Goal: Find specific page/section: Find specific page/section

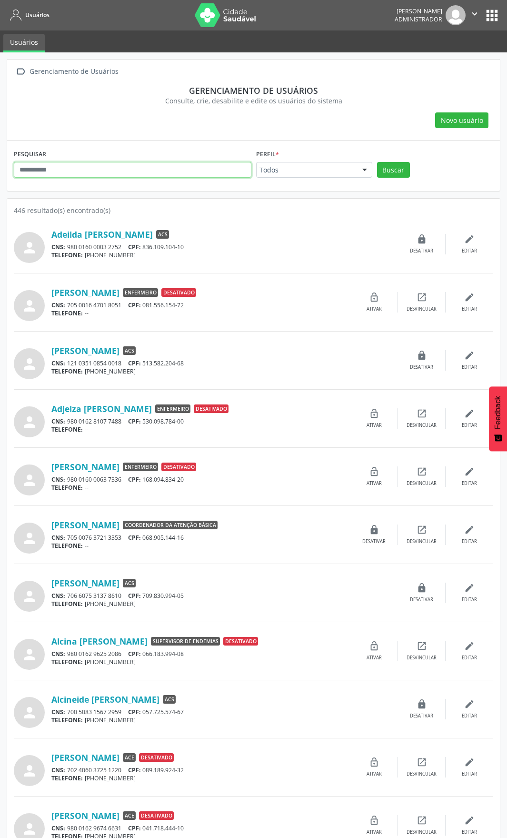
click at [182, 172] on input "text" at bounding box center [133, 170] width 238 height 16
type input "*****"
click at [495, 10] on button "apps" at bounding box center [492, 15] width 17 height 17
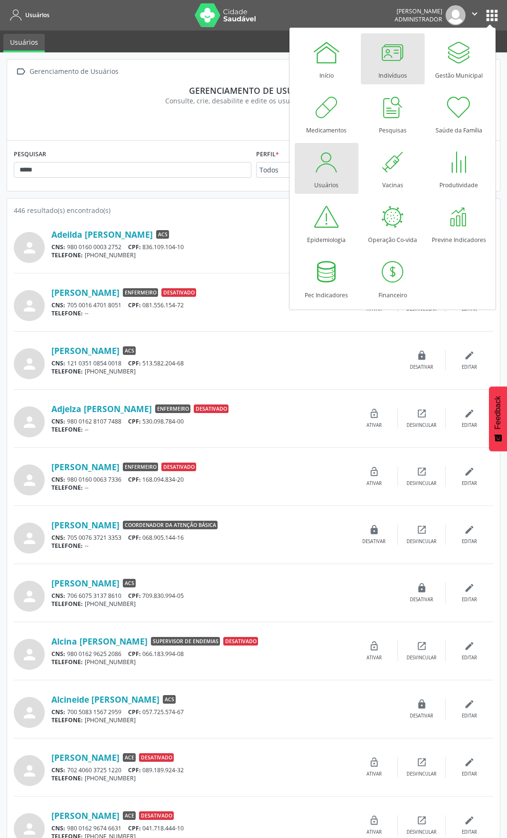
click at [385, 65] on div at bounding box center [393, 52] width 29 height 29
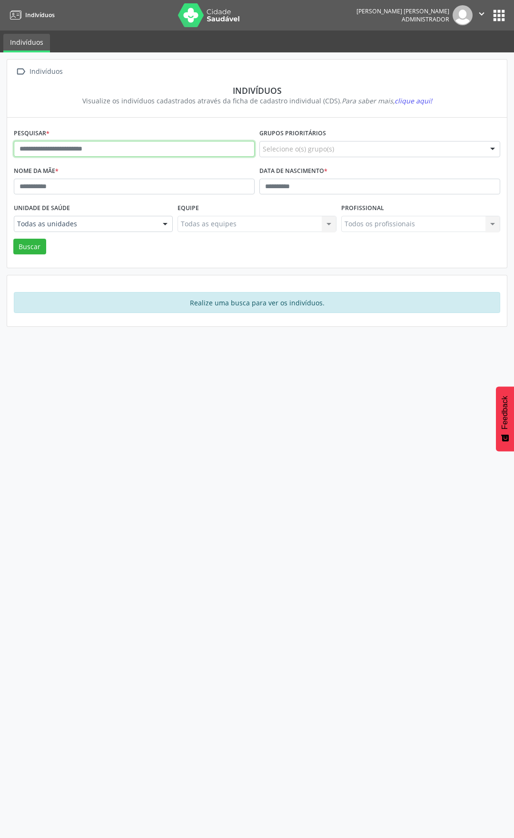
click at [109, 151] on input "text" at bounding box center [134, 149] width 241 height 16
type input "*****"
click at [39, 240] on button "Buscar" at bounding box center [29, 247] width 33 height 16
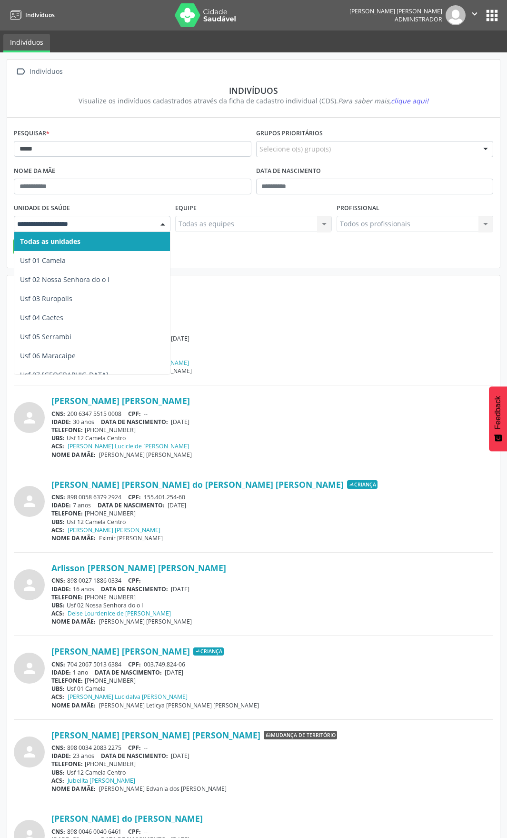
click at [158, 227] on div at bounding box center [163, 224] width 14 height 16
click at [103, 259] on span "Usf 01 Camela" at bounding box center [101, 260] width 175 height 19
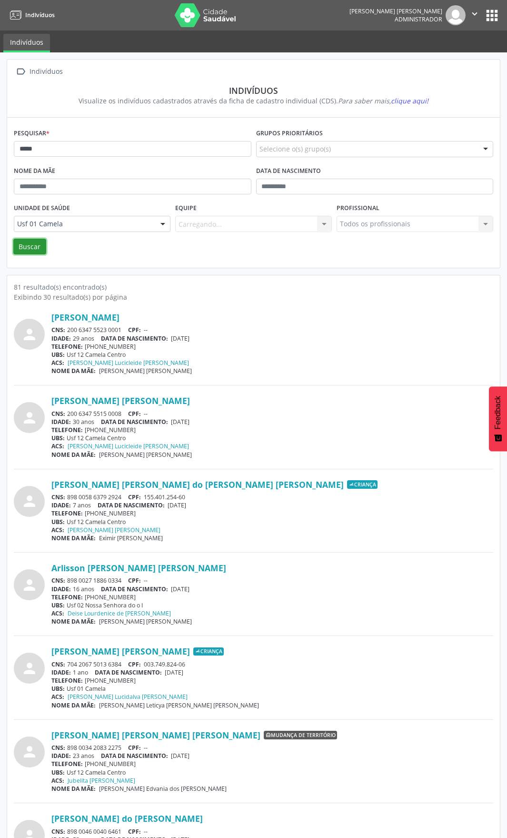
click at [37, 250] on button "Buscar" at bounding box center [29, 247] width 33 height 16
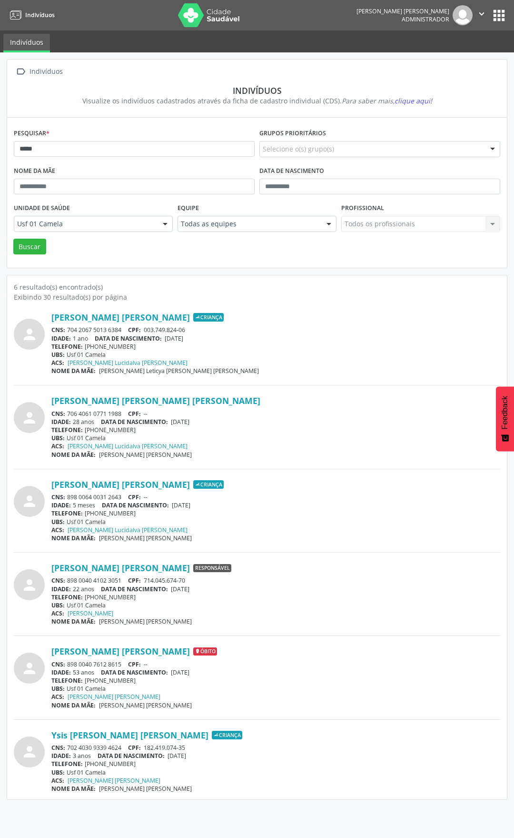
click at [165, 219] on div at bounding box center [165, 224] width 14 height 16
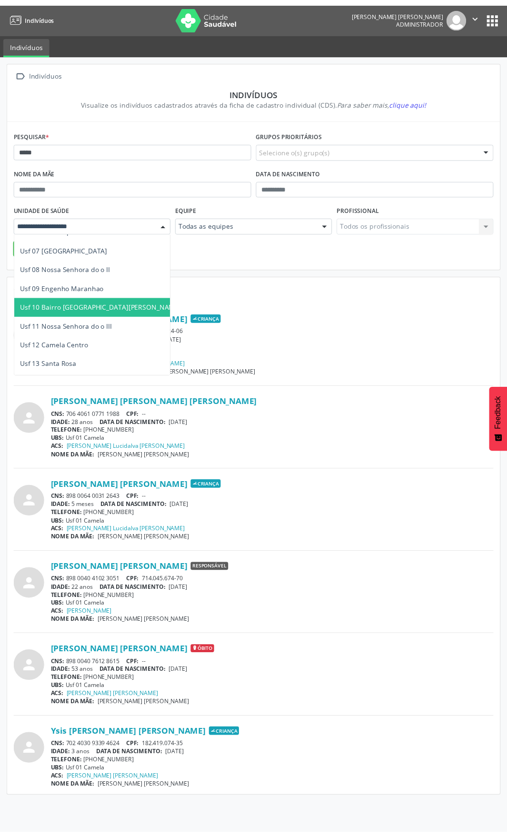
scroll to position [143, 0]
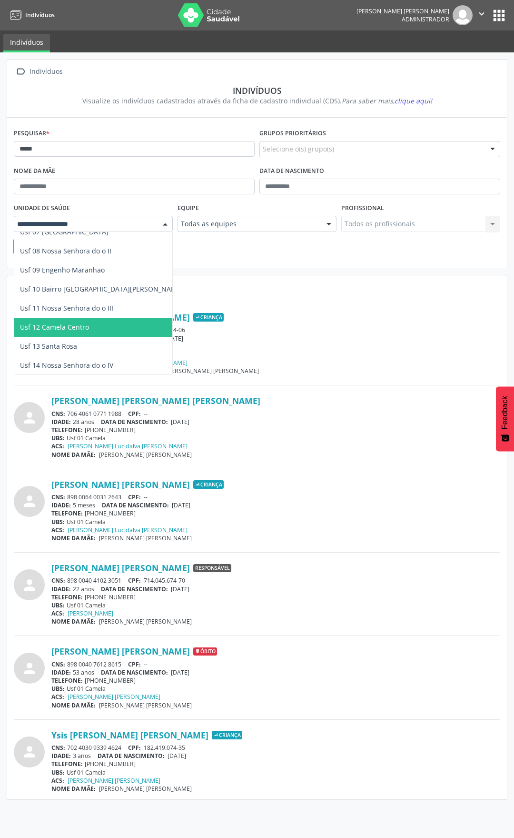
click at [59, 330] on span "Usf 12 Camela Centro" at bounding box center [54, 326] width 69 height 9
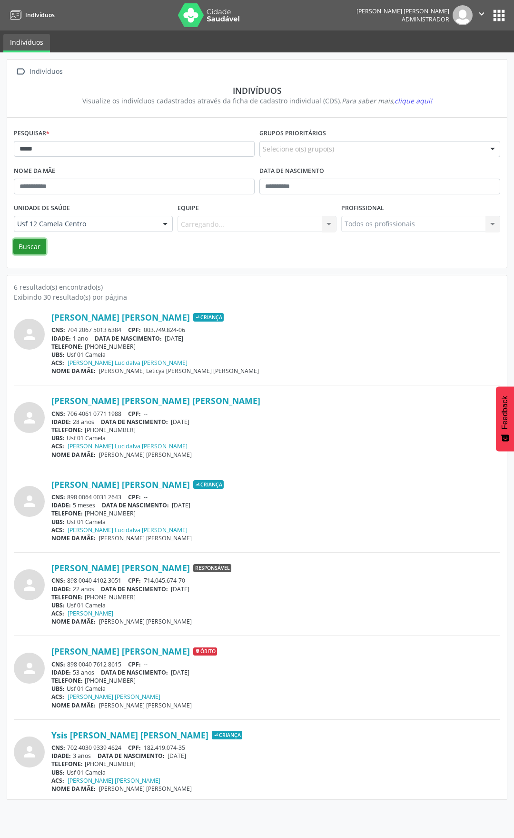
click at [24, 249] on button "Buscar" at bounding box center [29, 247] width 33 height 16
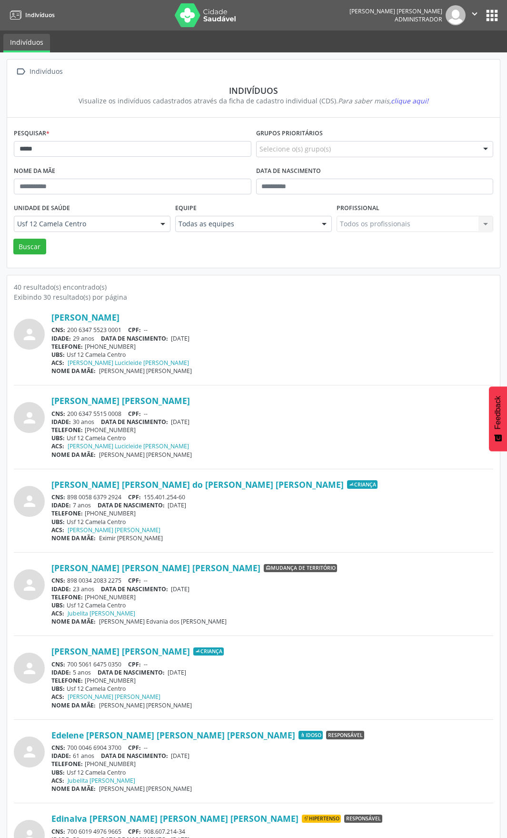
click at [341, 154] on div "Selecione o(s) grupo(s)" at bounding box center [375, 149] width 238 height 16
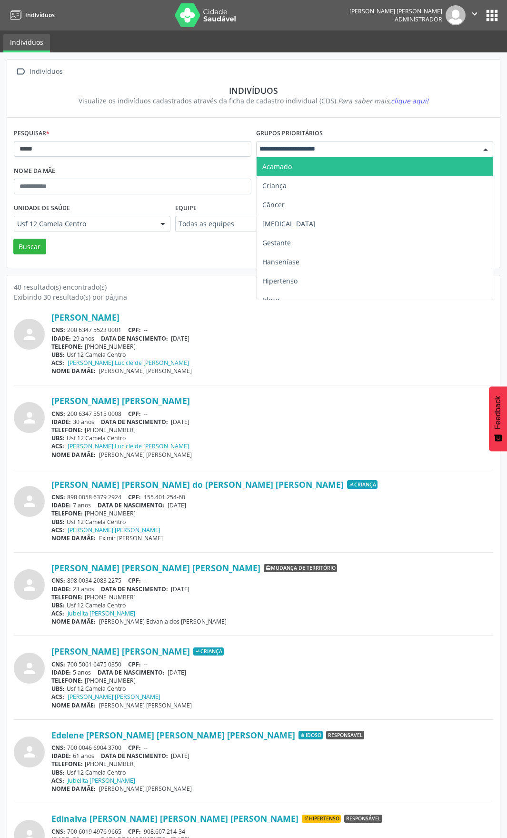
click at [342, 153] on input "text" at bounding box center [367, 149] width 215 height 10
click at [215, 169] on div "Nome da mãe" at bounding box center [132, 182] width 242 height 37
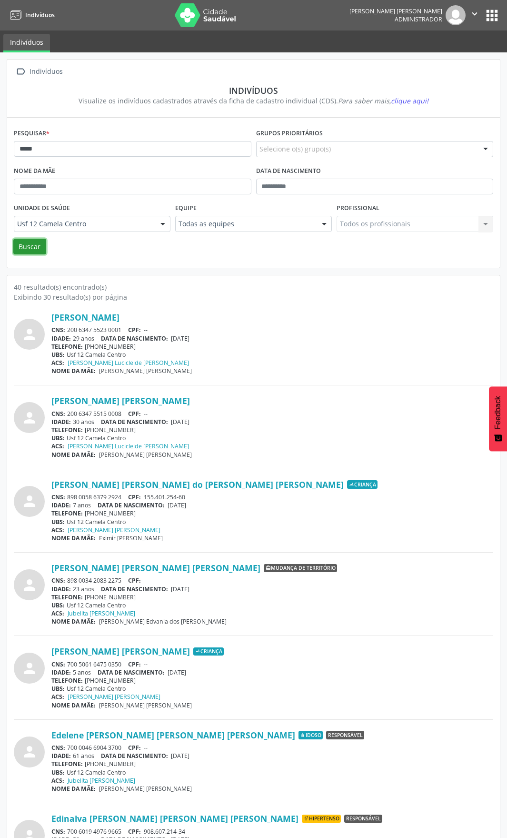
click at [31, 249] on button "Buscar" at bounding box center [29, 247] width 33 height 16
click at [95, 187] on input "text" at bounding box center [133, 187] width 238 height 16
type input "*****"
click at [37, 251] on button "Buscar" at bounding box center [29, 247] width 33 height 16
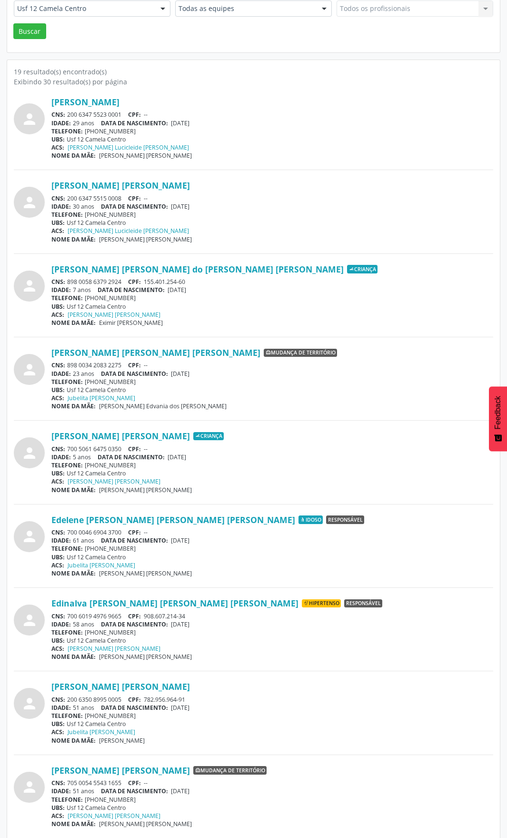
scroll to position [197, 0]
